Goal: Transaction & Acquisition: Obtain resource

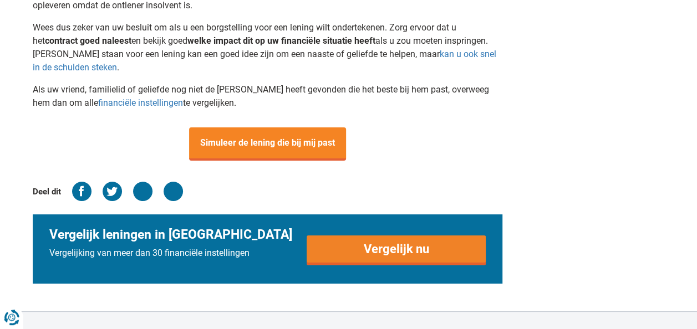
scroll to position [2050, 0]
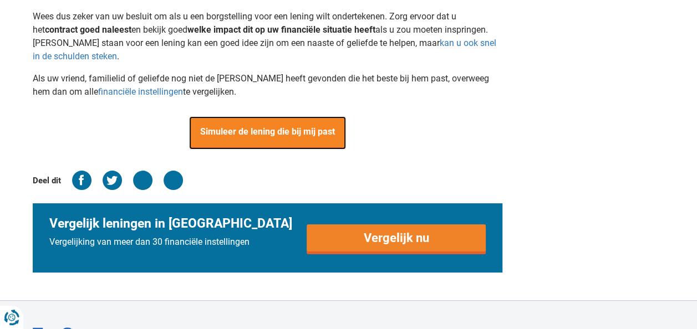
click at [290, 140] on span "Simuleer de lening die bij mij past" at bounding box center [267, 132] width 157 height 33
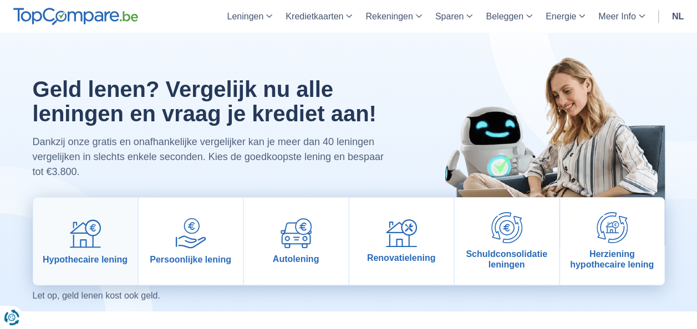
click at [105, 250] on link "Hypothecaire lening" at bounding box center [85, 241] width 104 height 87
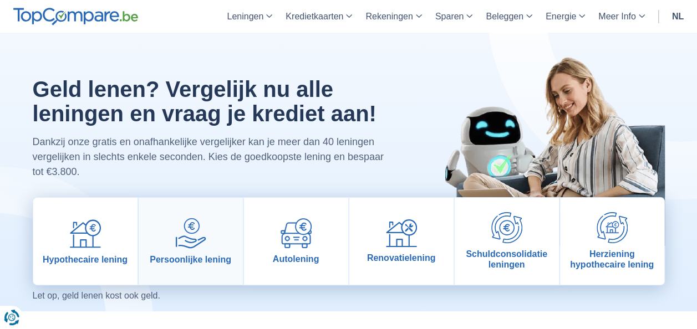
click at [202, 233] on img at bounding box center [190, 233] width 31 height 31
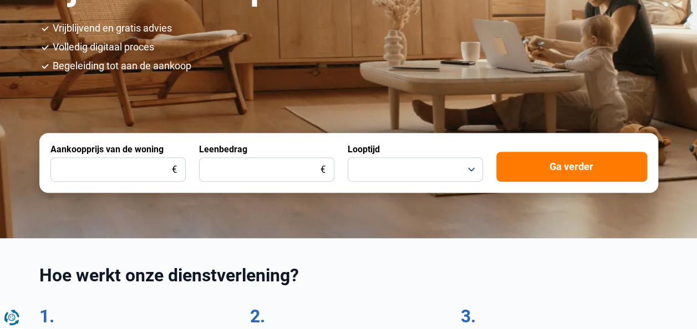
scroll to position [222, 0]
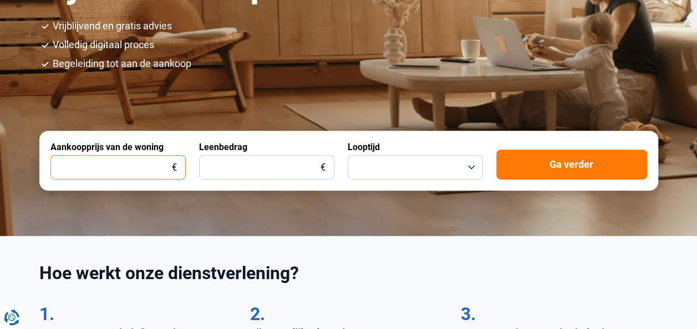
click at [143, 170] on input "Aankoopprijs van de woning" at bounding box center [117, 167] width 135 height 24
click at [150, 166] on input "Aankoopprijs van de woning" at bounding box center [117, 167] width 135 height 24
type input "125.000"
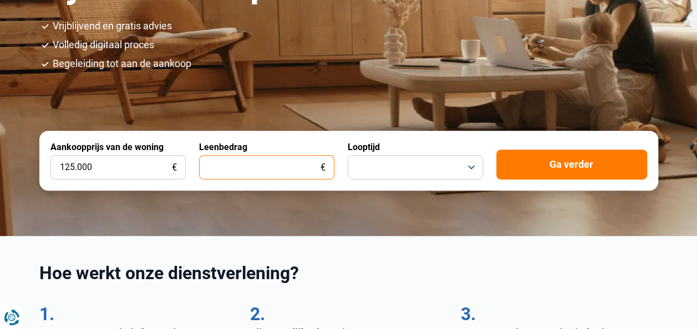
click at [251, 167] on input "Leenbedrag" at bounding box center [266, 167] width 135 height 24
type input "125.000"
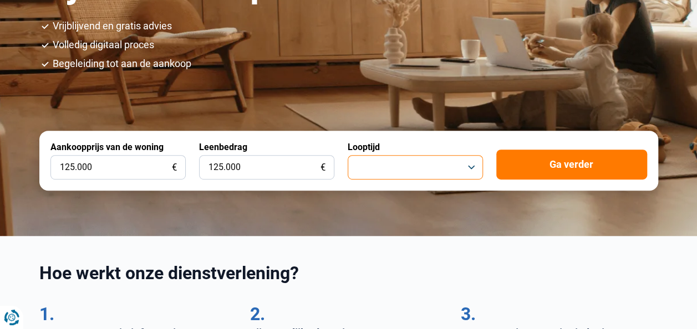
click at [360, 168] on button "button" at bounding box center [414, 167] width 135 height 24
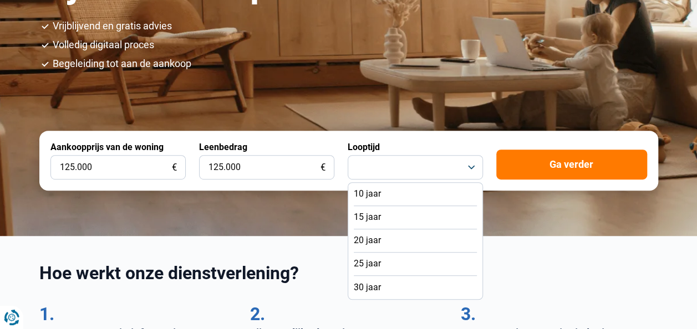
click at [360, 235] on li "20 jaar" at bounding box center [415, 240] width 123 height 23
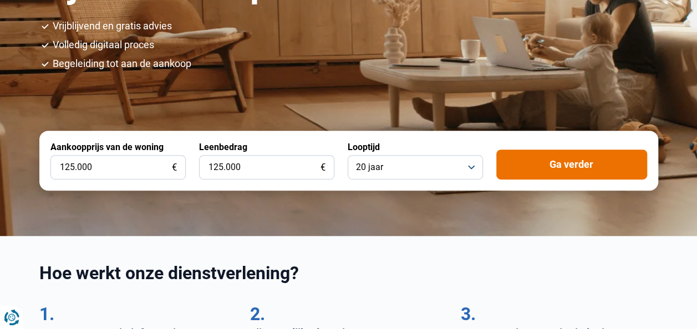
click at [529, 172] on button "Ga verder" at bounding box center [571, 165] width 151 height 30
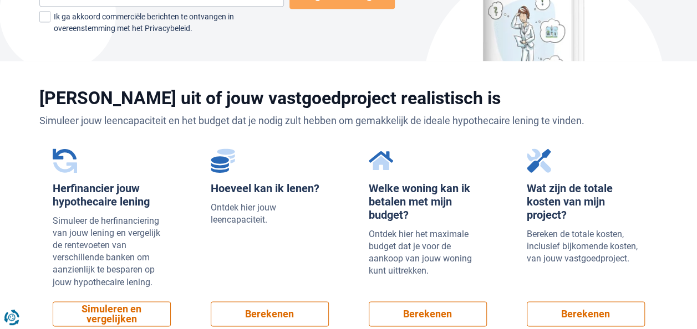
scroll to position [831, 0]
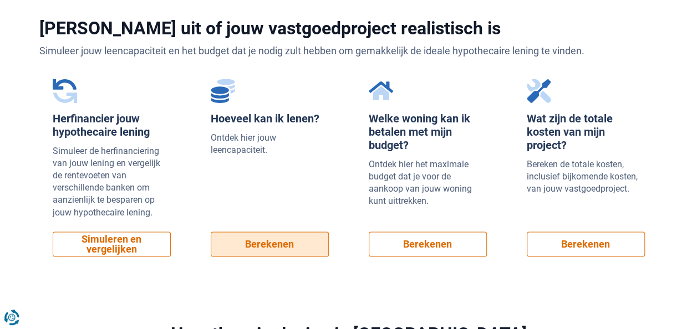
click at [285, 240] on link "Berekenen" at bounding box center [270, 244] width 118 height 25
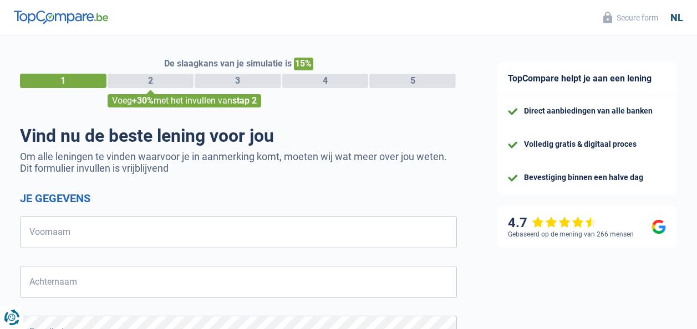
select select "32"
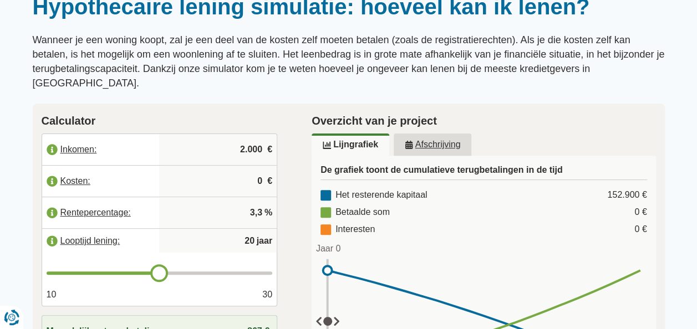
scroll to position [111, 0]
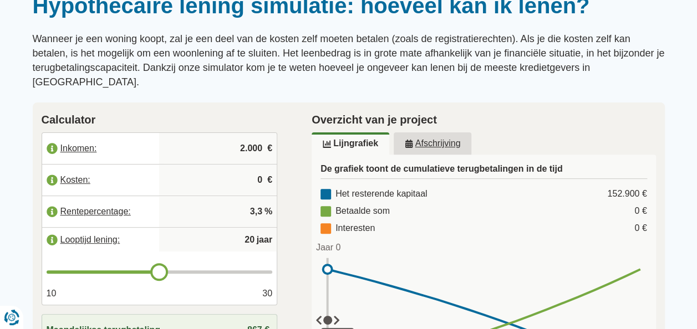
click at [260, 134] on input "2.000" at bounding box center [217, 149] width 109 height 30
type input "2.650"
click at [47, 168] on label "Kosten:" at bounding box center [100, 180] width 117 height 24
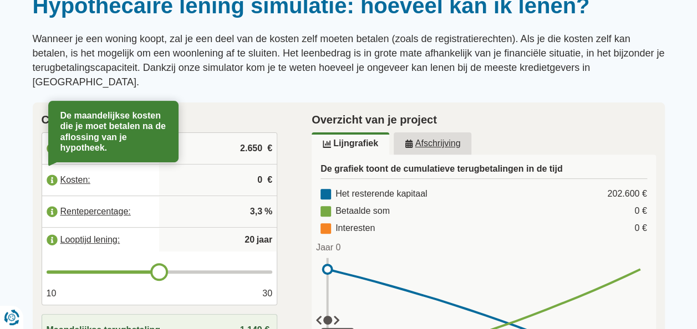
scroll to position [166, 0]
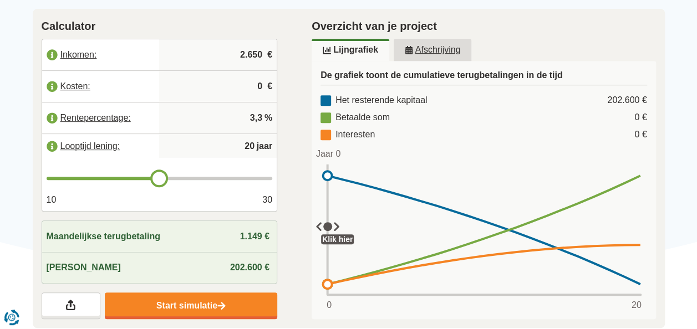
scroll to position [222, 0]
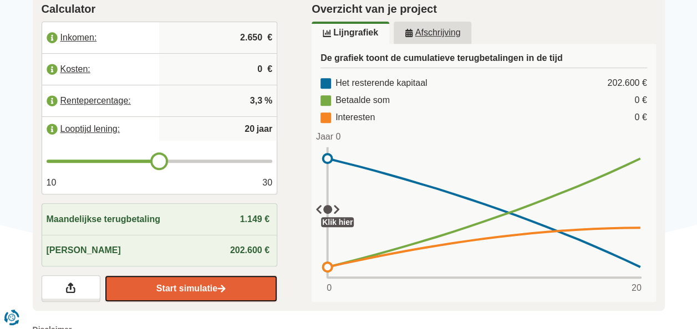
click at [149, 275] on link "Start simulatie" at bounding box center [191, 288] width 172 height 27
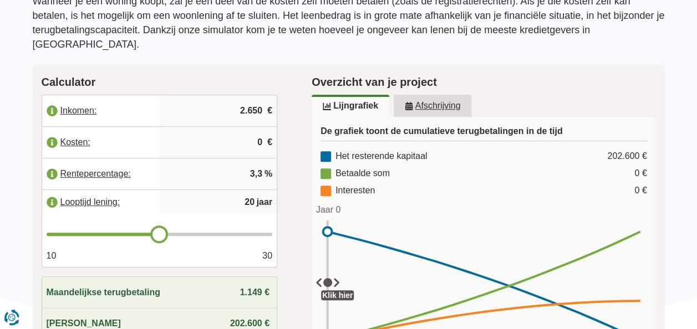
scroll to position [55, 0]
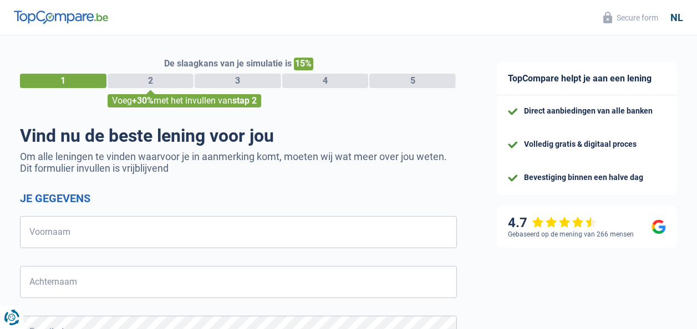
select select "32"
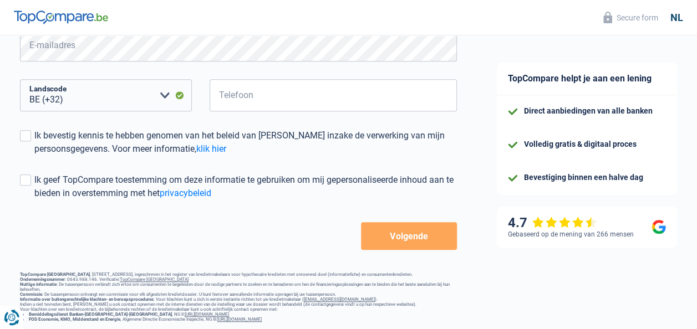
scroll to position [305, 0]
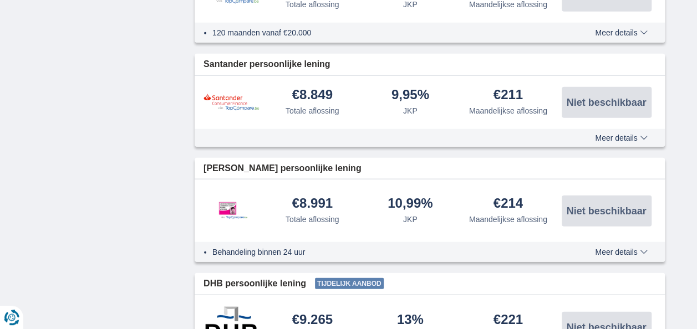
scroll to position [71, 0]
